Goal: Check status: Check status

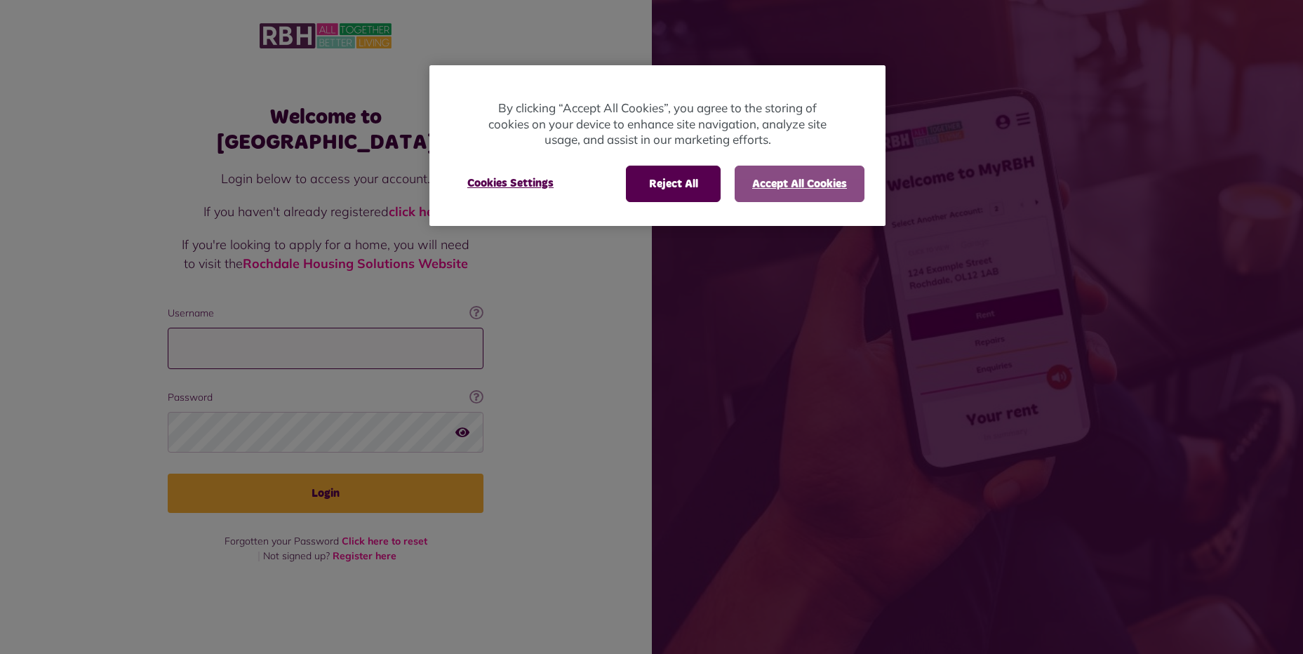
type input "**********"
click at [798, 184] on button "Accept All Cookies" at bounding box center [799, 184] width 130 height 36
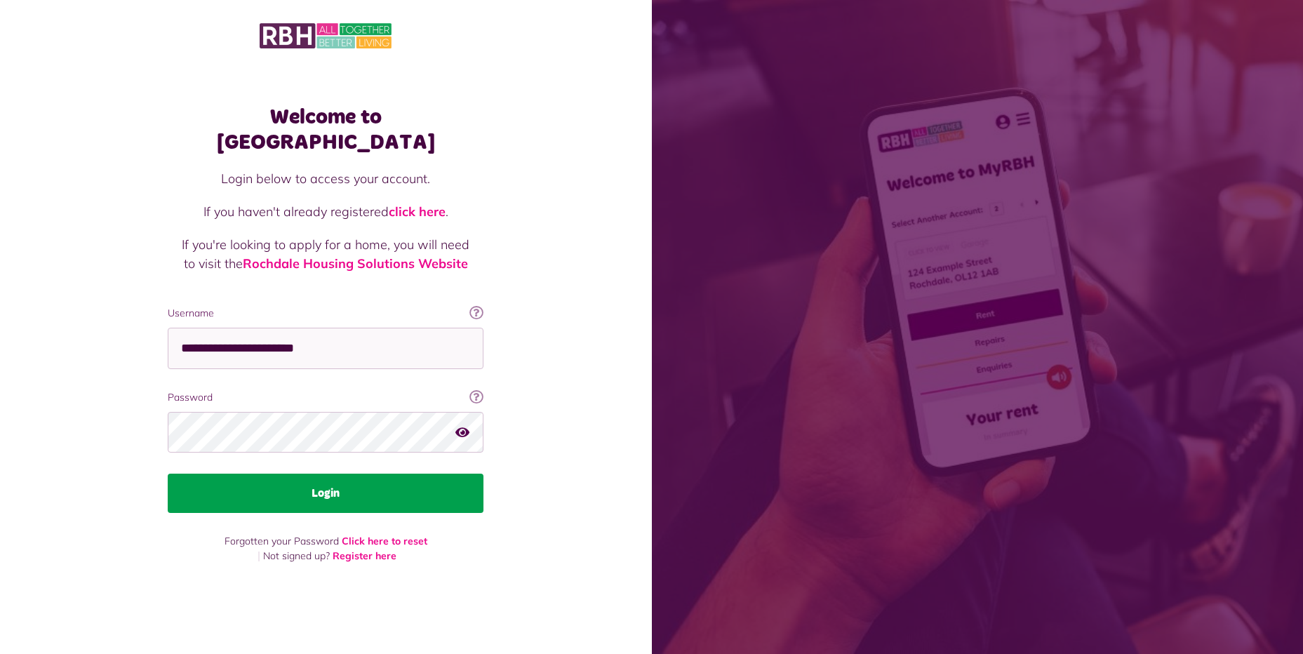
click at [370, 481] on button "Login" at bounding box center [326, 493] width 316 height 39
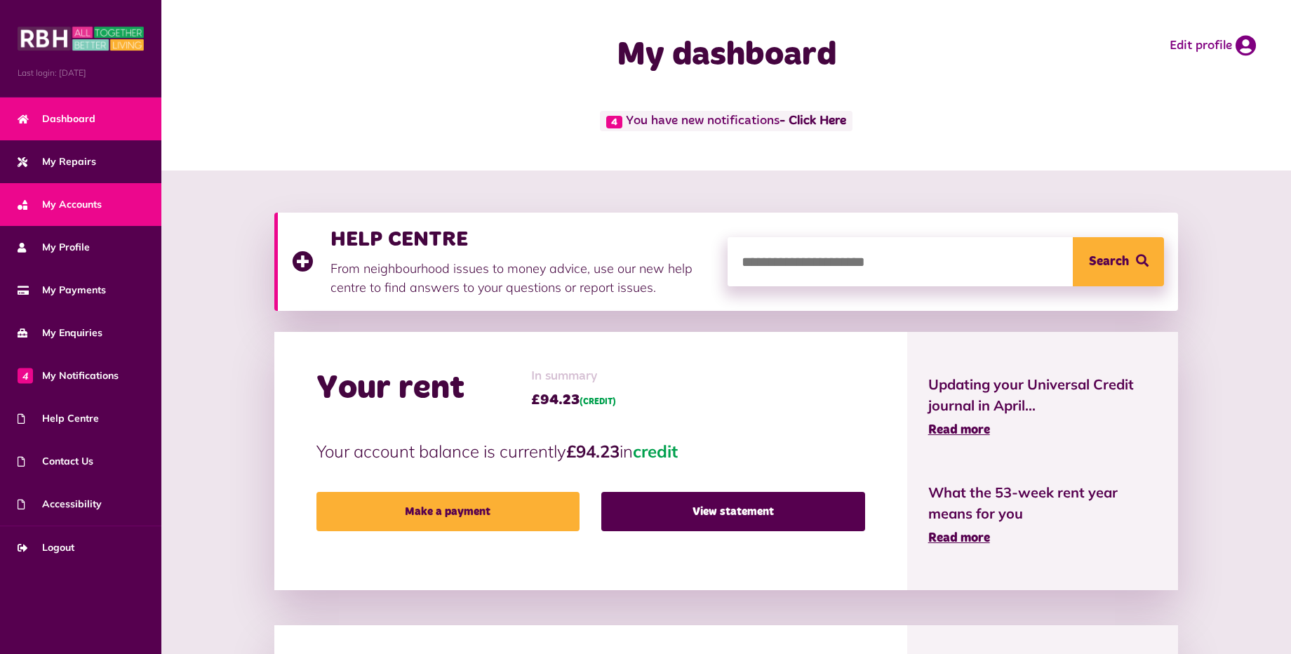
click at [104, 205] on link "My Accounts" at bounding box center [80, 204] width 161 height 43
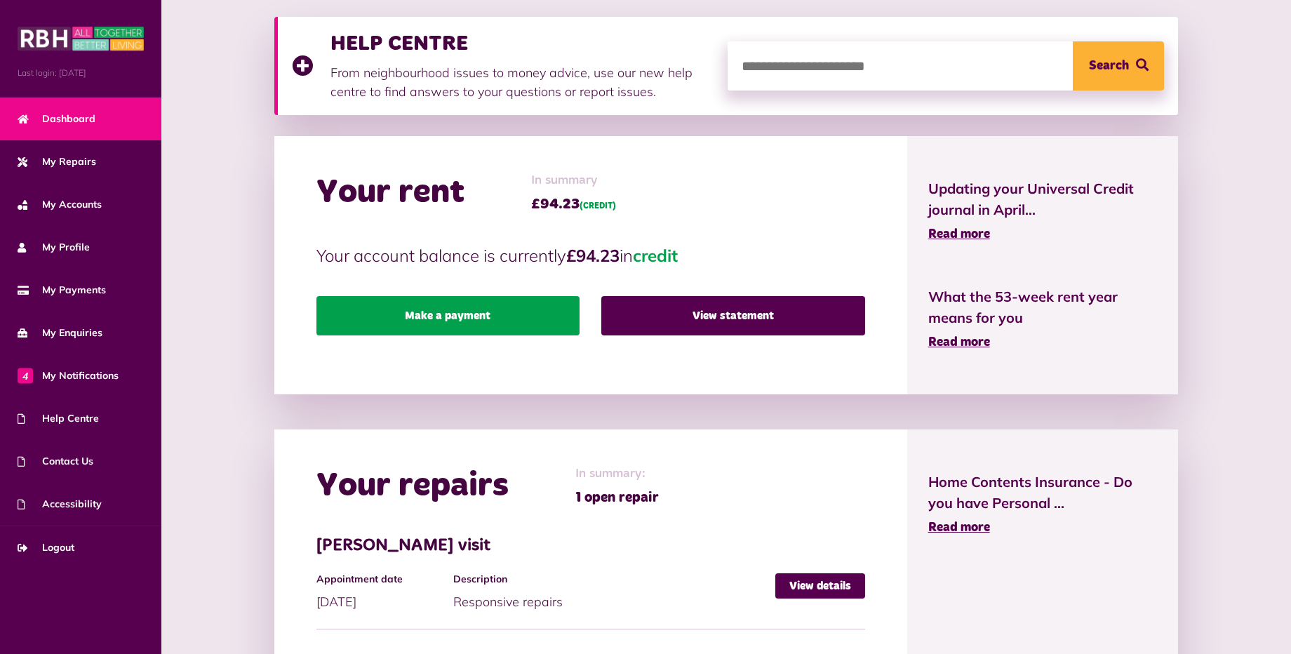
scroll to position [210, 0]
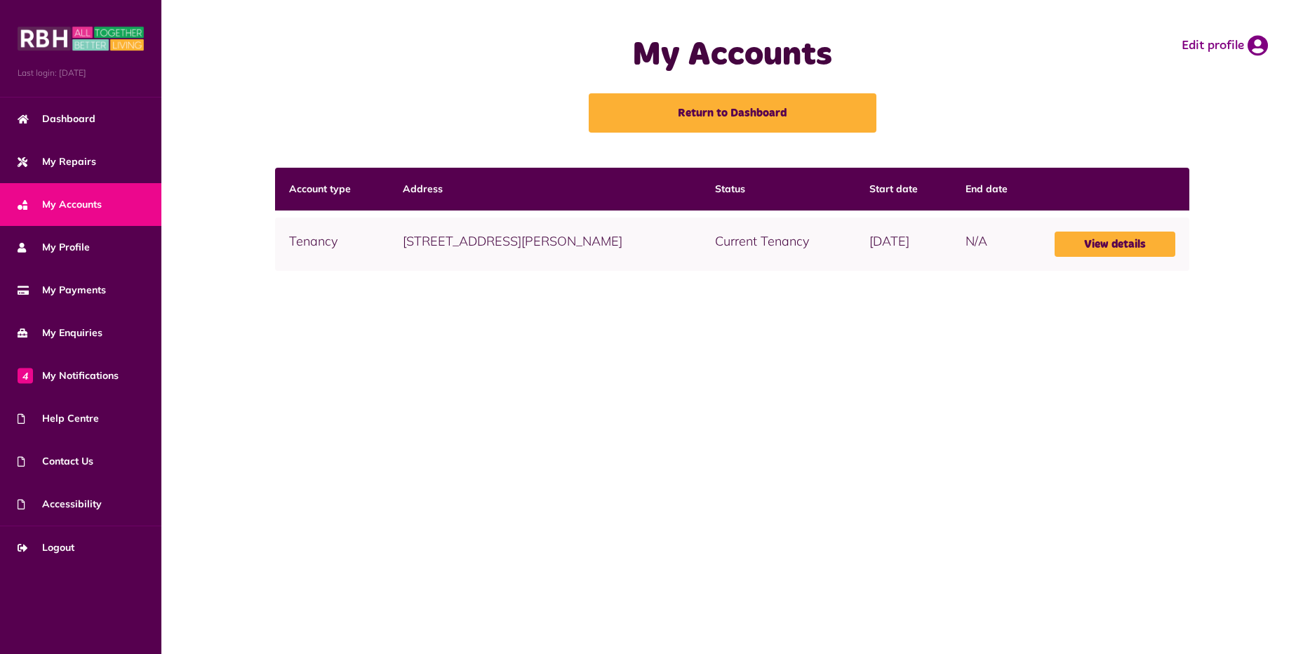
click at [101, 202] on span "My Accounts" at bounding box center [60, 204] width 84 height 15
click at [1095, 239] on link "View details" at bounding box center [1114, 243] width 121 height 25
drag, startPoint x: 415, startPoint y: 437, endPoint x: 358, endPoint y: 377, distance: 83.4
click at [410, 450] on main "My Accounts Return to Dashboard Edit profile Account type Address Status Start …" at bounding box center [731, 327] width 1141 height 654
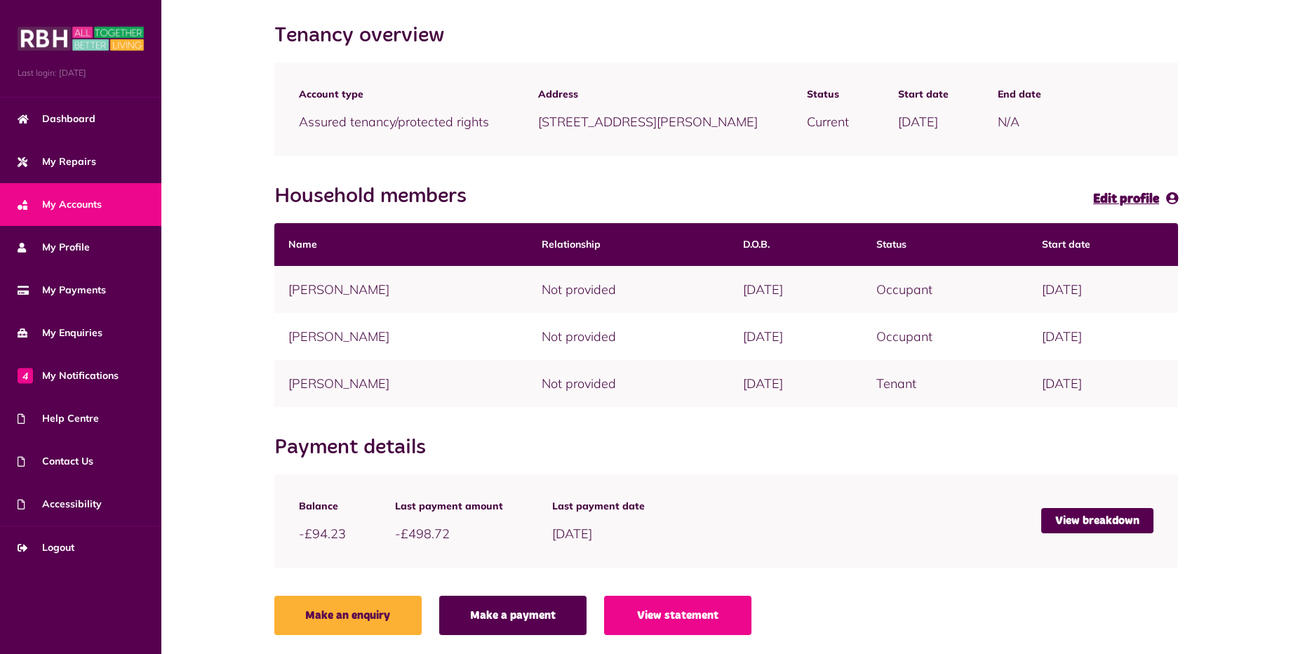
scroll to position [147, 0]
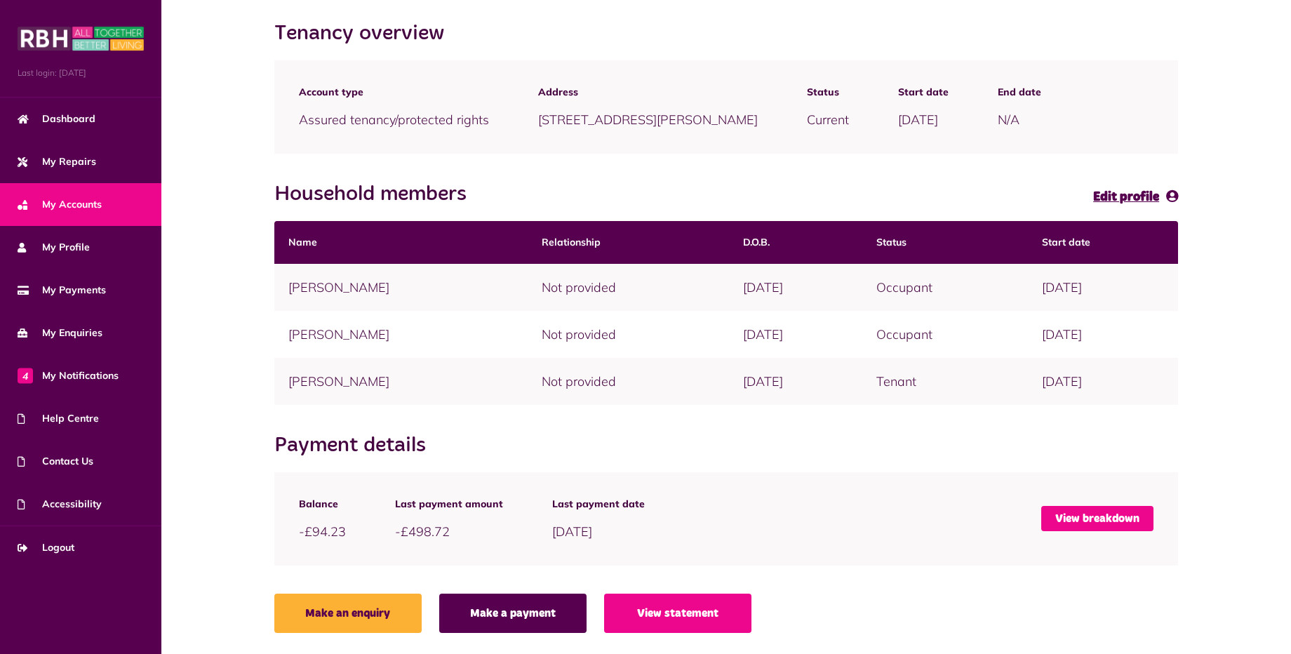
click at [1074, 517] on link "View breakdown" at bounding box center [1097, 518] width 112 height 25
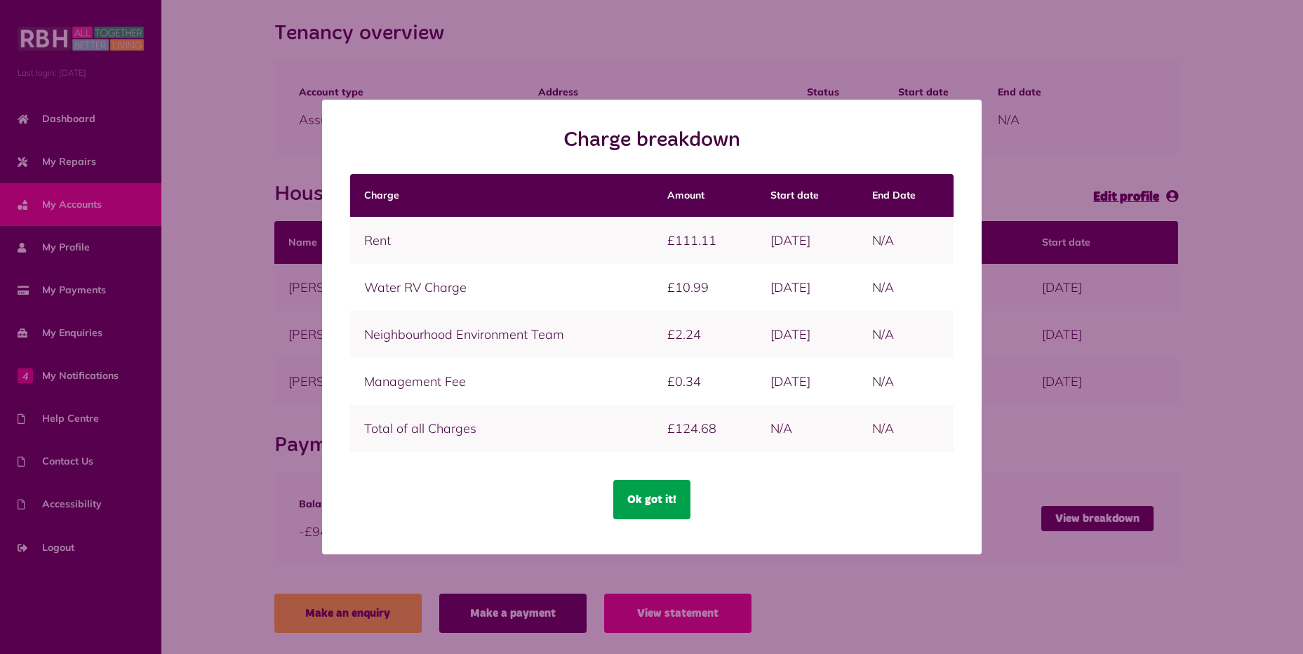
click at [652, 506] on button "Ok got it!" at bounding box center [651, 499] width 77 height 39
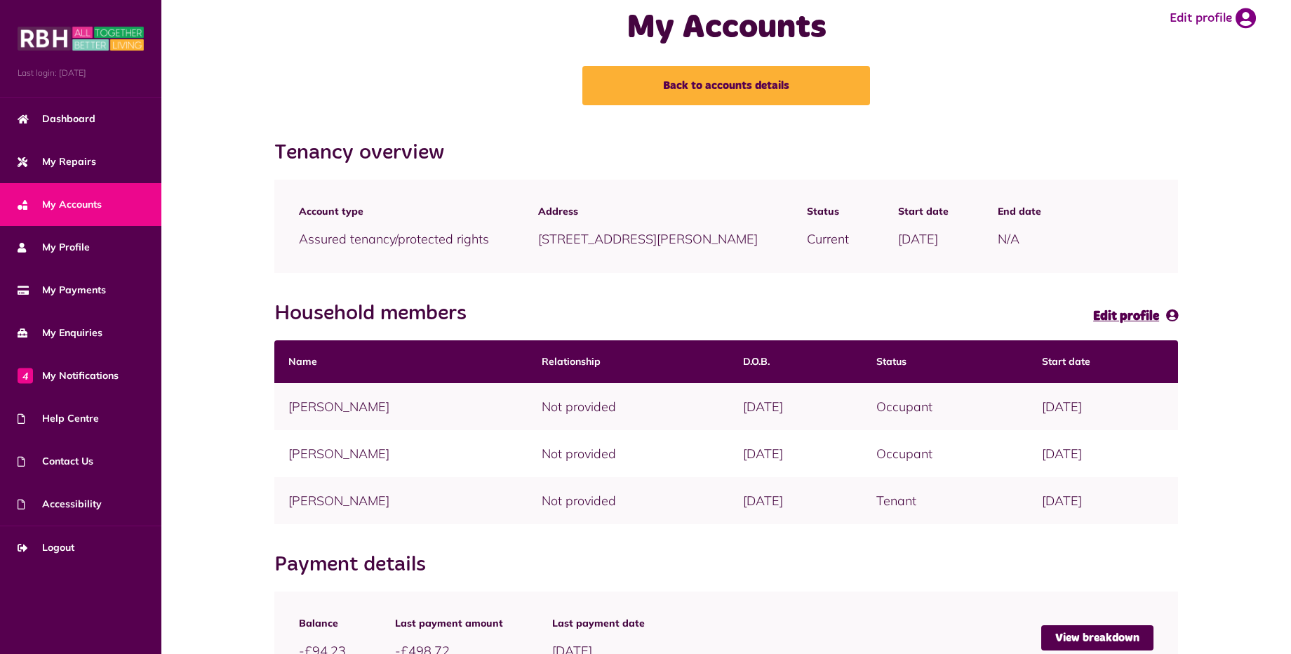
scroll to position [0, 0]
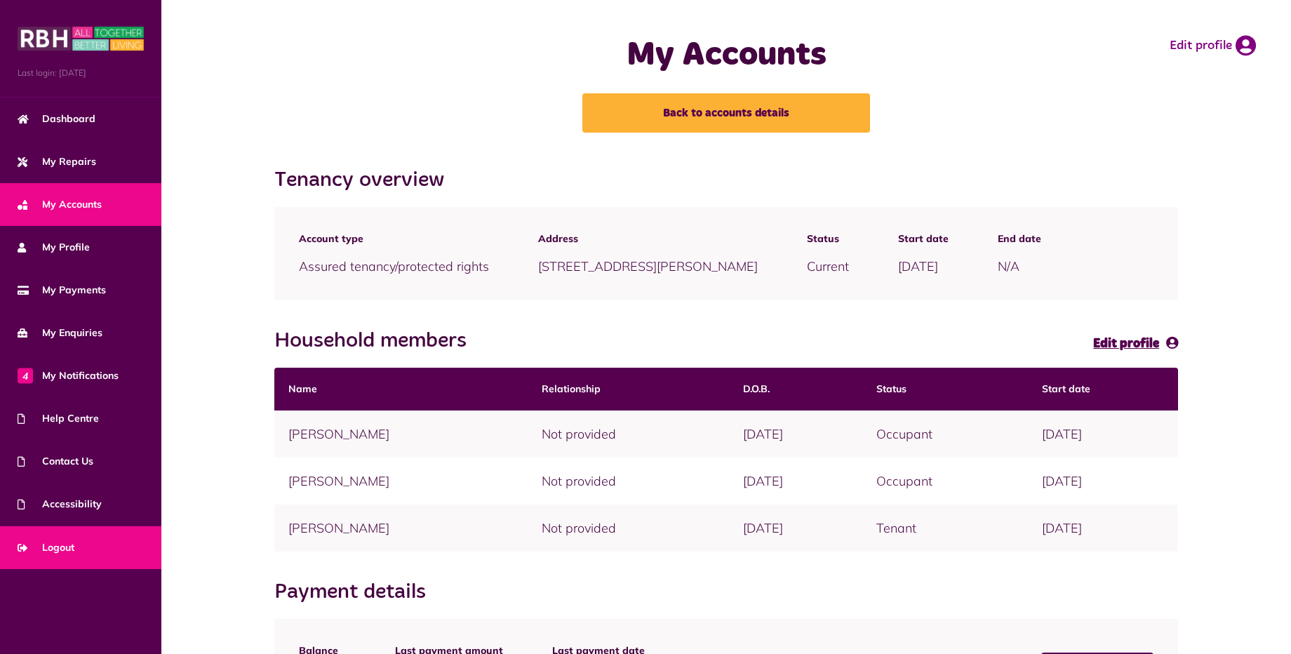
click at [67, 552] on span "Logout" at bounding box center [46, 547] width 57 height 15
